Goal: Task Accomplishment & Management: Complete application form

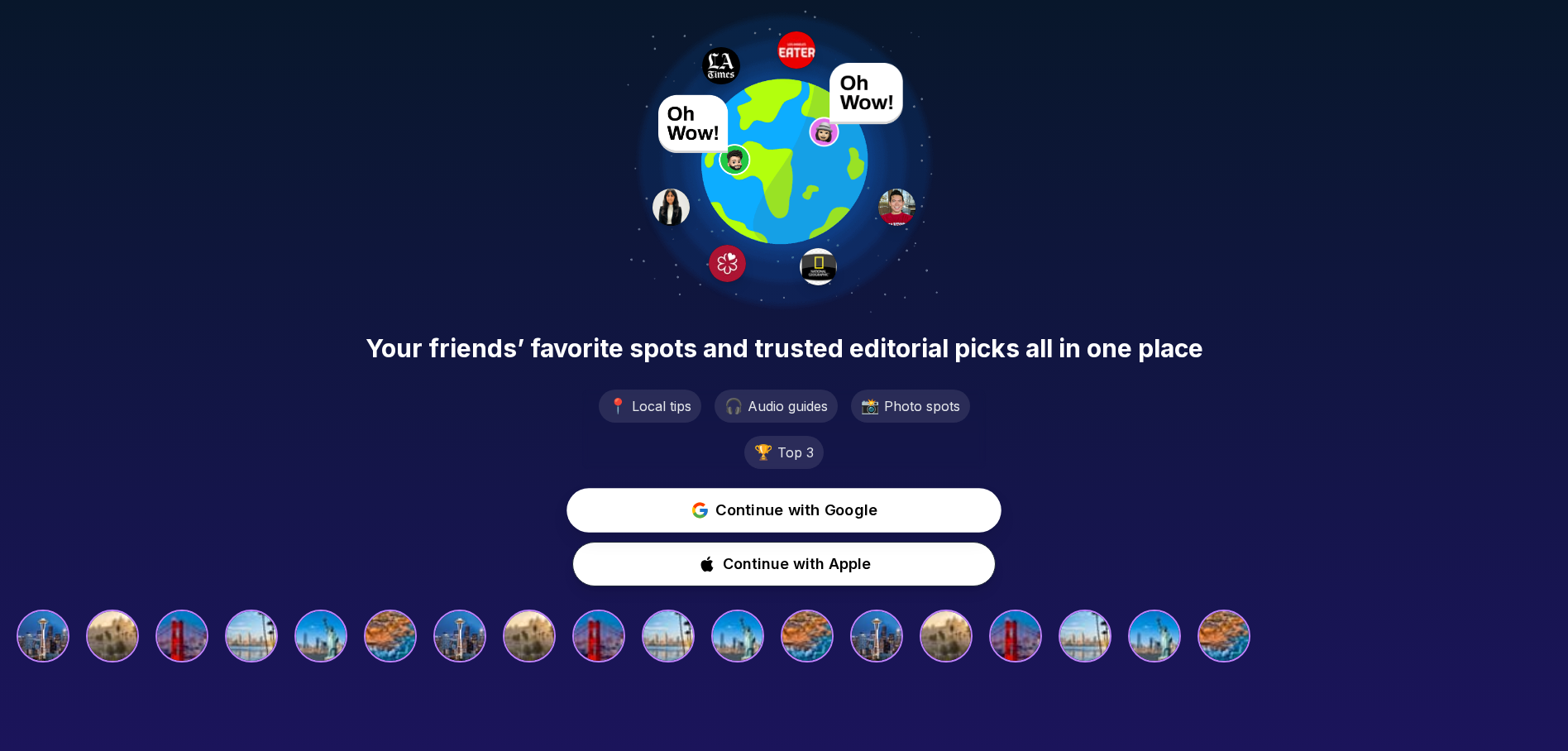
click at [823, 517] on span "Continue with Google" at bounding box center [796, 511] width 162 height 24
click at [857, 497] on button "Continue with Google" at bounding box center [784, 510] width 436 height 45
